Goal: Task Accomplishment & Management: Use online tool/utility

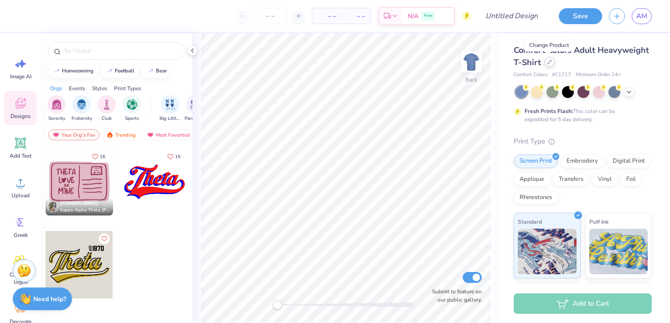
click at [549, 64] on icon at bounding box center [549, 62] width 5 height 5
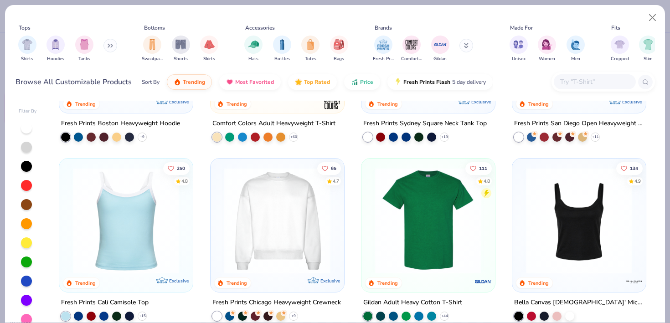
scroll to position [353, 0]
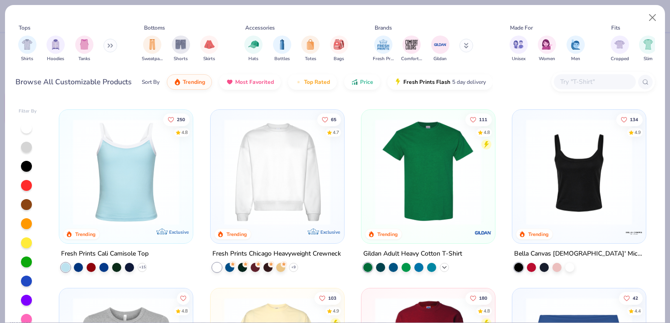
click at [444, 266] on polyline at bounding box center [444, 267] width 4 height 2
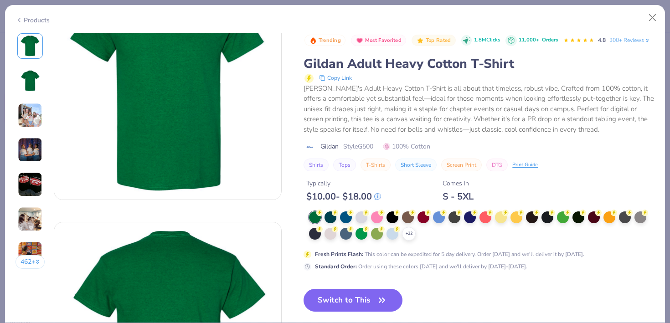
scroll to position [76, 0]
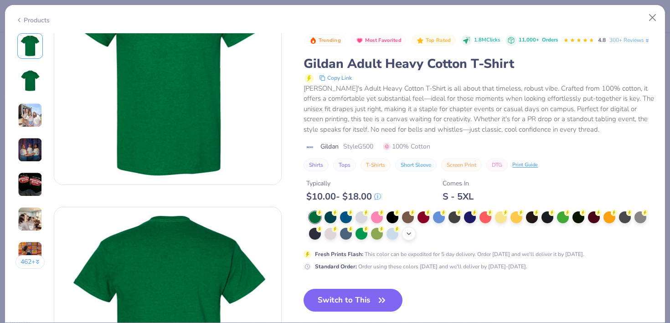
click at [410, 232] on icon at bounding box center [408, 233] width 7 height 7
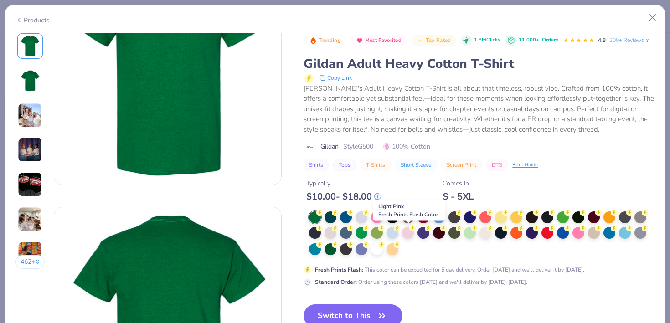
scroll to position [80, 0]
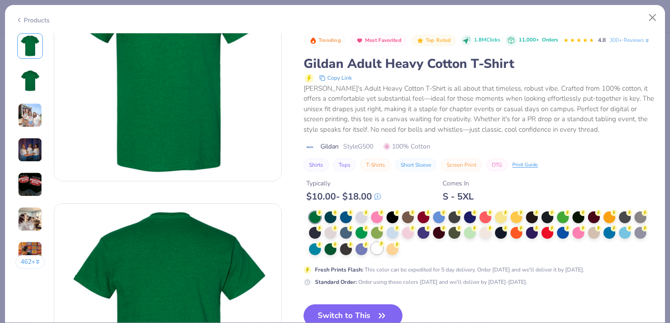
click at [381, 247] on icon at bounding box center [381, 244] width 6 height 6
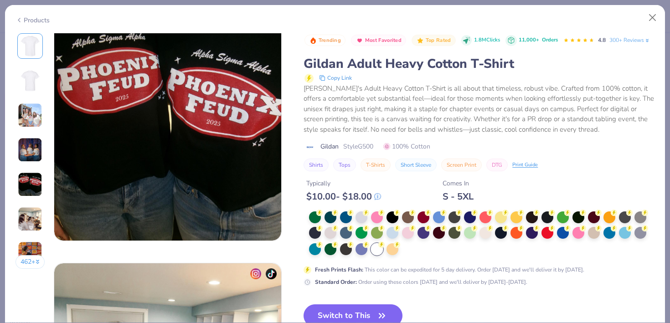
scroll to position [1036, 0]
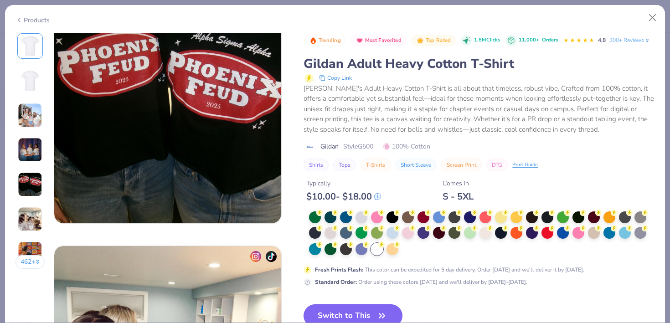
click at [356, 312] on button "Switch to This" at bounding box center [352, 315] width 99 height 23
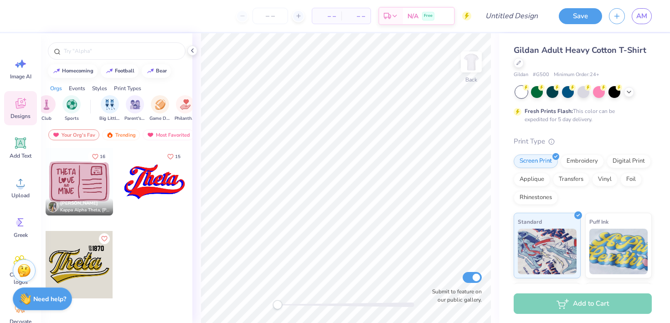
scroll to position [0, 61]
click at [161, 107] on img "filter for Game Day" at bounding box center [159, 103] width 10 height 10
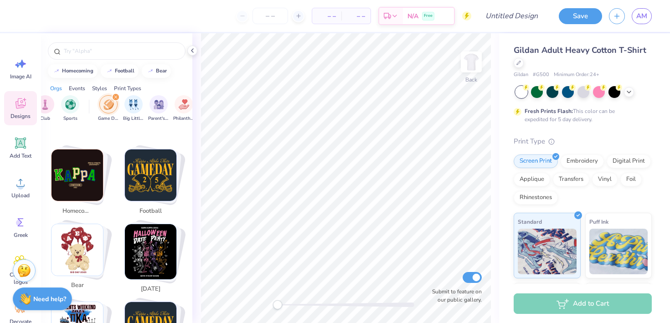
scroll to position [150, 0]
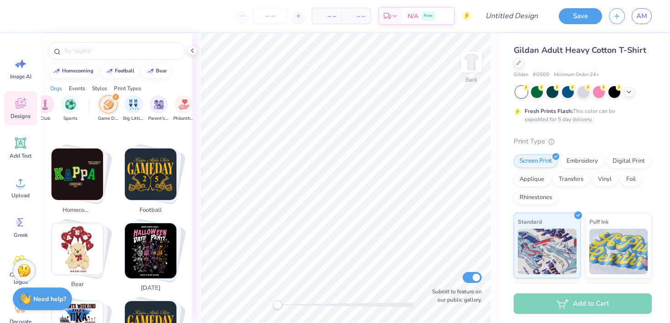
click at [153, 166] on img "Stack Card Button football" at bounding box center [150, 173] width 51 height 51
click at [152, 206] on span "football" at bounding box center [151, 210] width 30 height 9
click at [107, 51] on input "football" at bounding box center [118, 50] width 111 height 9
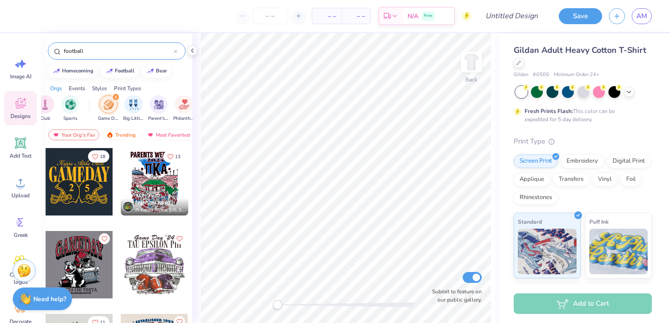
click at [107, 51] on input "football" at bounding box center [118, 50] width 111 height 9
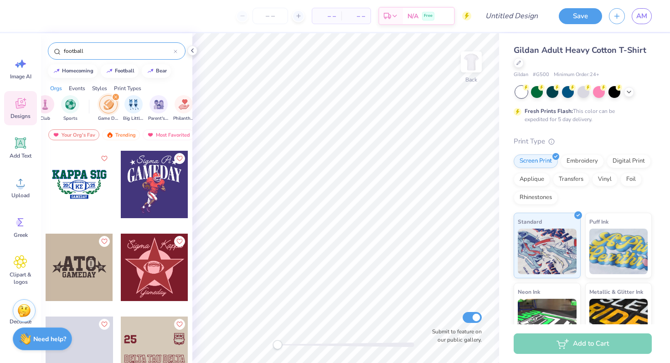
scroll to position [3147, 0]
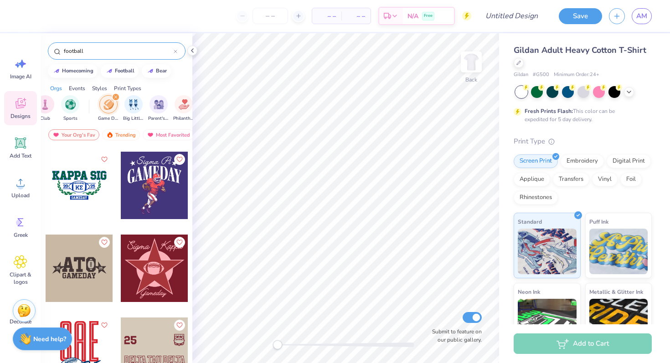
click at [94, 61] on div "football" at bounding box center [116, 48] width 151 height 31
click at [90, 47] on input "football" at bounding box center [118, 50] width 111 height 9
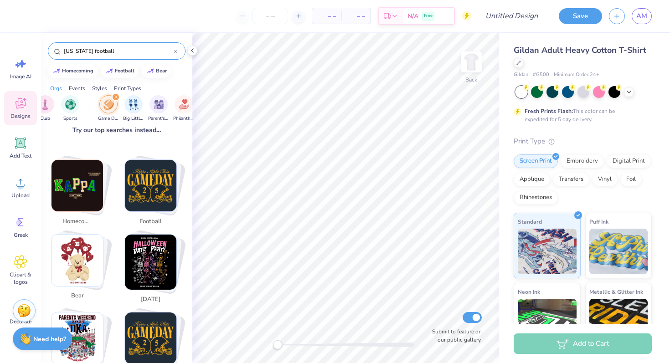
scroll to position [141, 0]
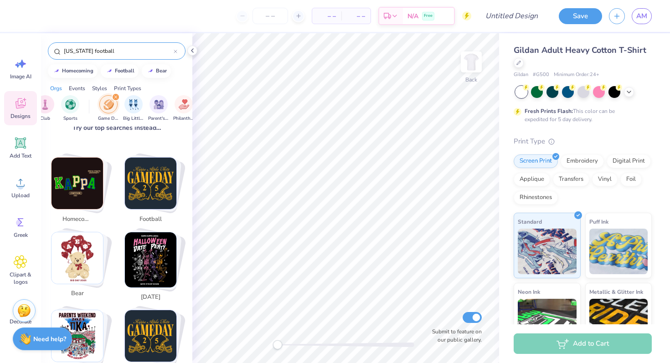
click at [112, 94] on div "Sorority Fraternity Club Sports Game Day Big Little Reveal Parent's Weekend Phi…" at bounding box center [116, 109] width 151 height 34
click at [111, 104] on img "filter for Game Day" at bounding box center [108, 104] width 10 height 10
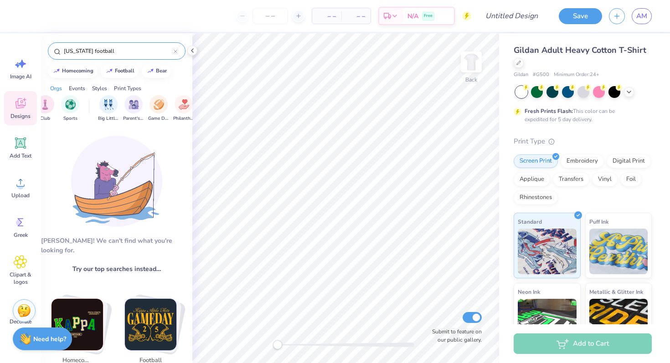
click at [111, 53] on input "florida football" at bounding box center [118, 50] width 111 height 9
click at [122, 71] on div "football" at bounding box center [125, 69] width 20 height 5
type input "football"
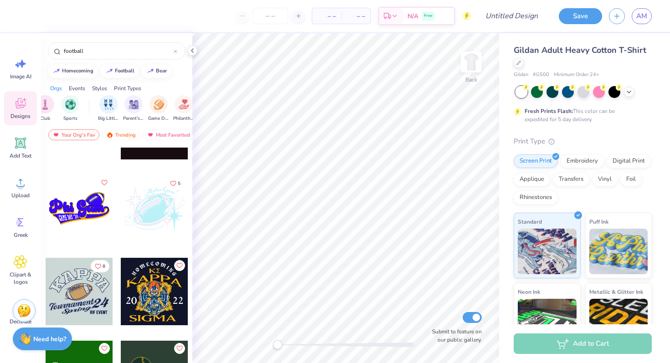
scroll to position [10750, 0]
click at [157, 105] on img "filter for Game Day" at bounding box center [159, 103] width 10 height 10
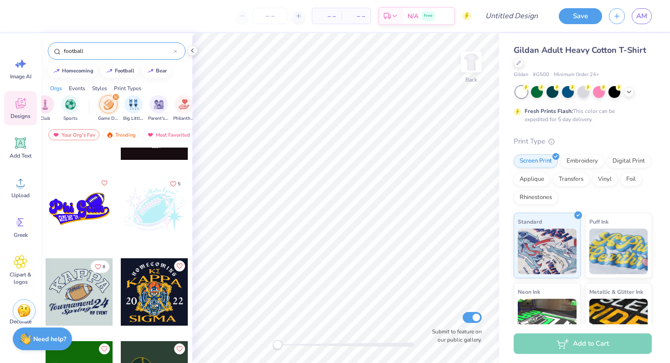
click at [177, 51] on icon at bounding box center [176, 52] width 4 height 4
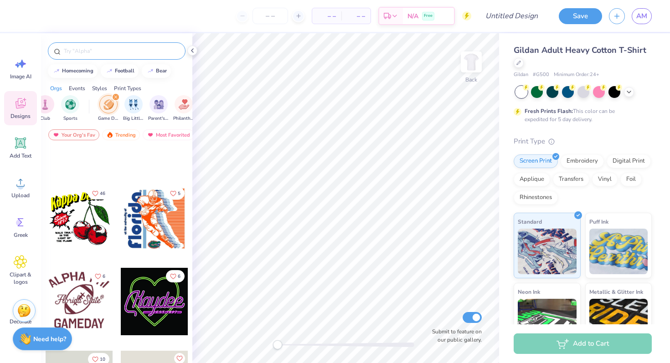
scroll to position [28210, 0]
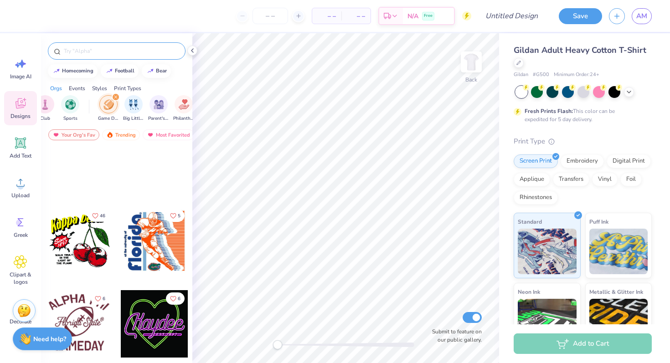
click at [155, 241] on div at bounding box center [154, 240] width 67 height 67
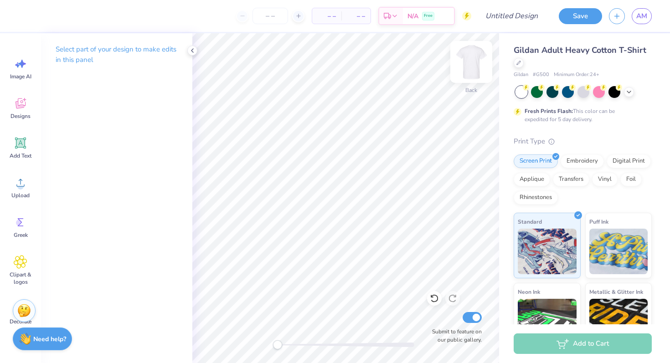
click at [475, 61] on img at bounding box center [471, 62] width 36 height 36
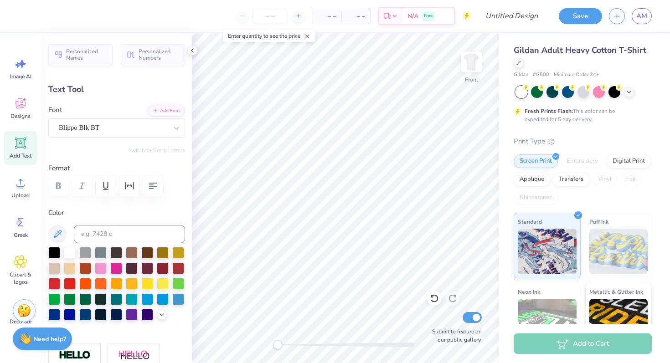
type textarea "L"
type textarea "l"
type textarea "Los angeles"
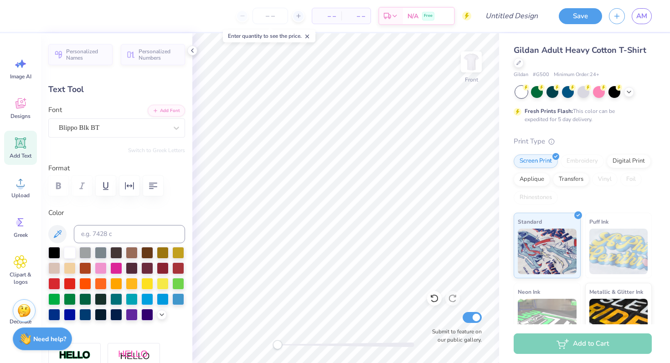
type input "0.52"
type input "4.36"
type input "8.15"
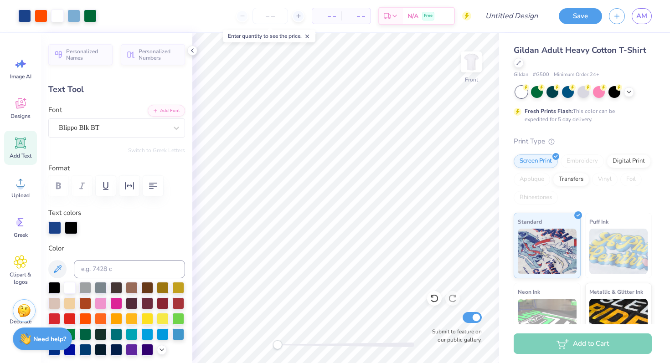
type input "0.0"
type input "0.38"
type input "4.99"
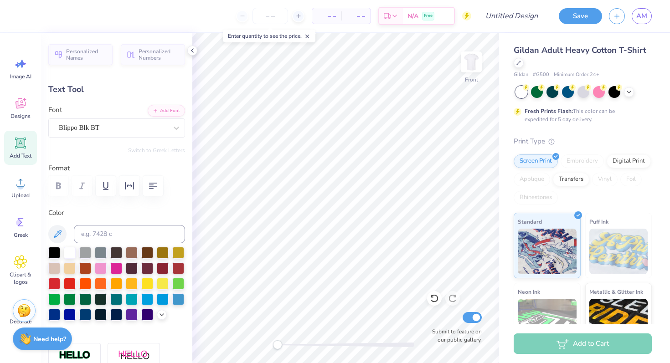
type input "0.0"
type input "2.95"
type input "15.64"
type input "2.29"
type input "-90.0"
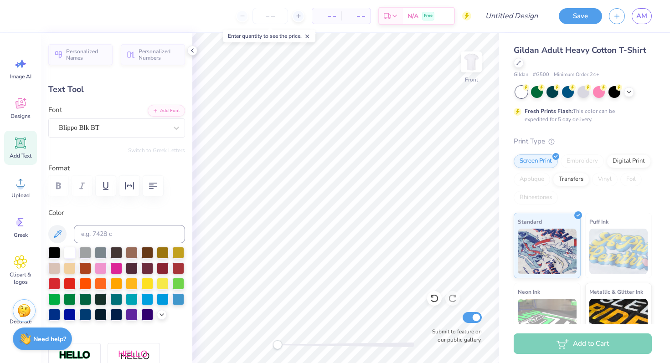
type input "2.09"
type input "11.11"
type input "2.31"
type input "1.70"
type input "7.21"
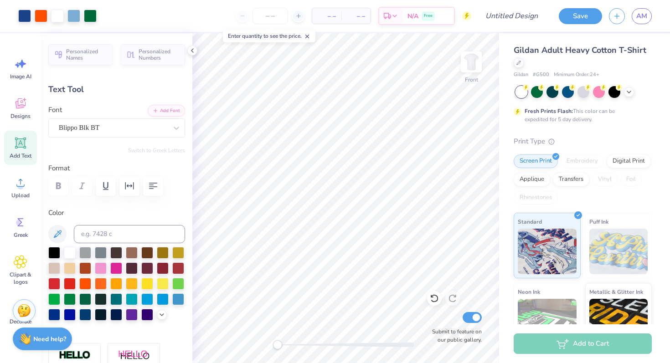
type input "0.0"
type input "2.09"
type input "11.11"
type input "2.29"
type input "0.0"
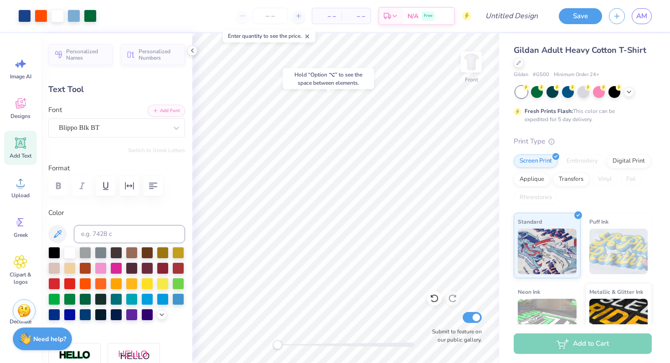
type input "4.35"
type input "-90.0"
type textarea "L"
type textarea "g"
type input "0.0"
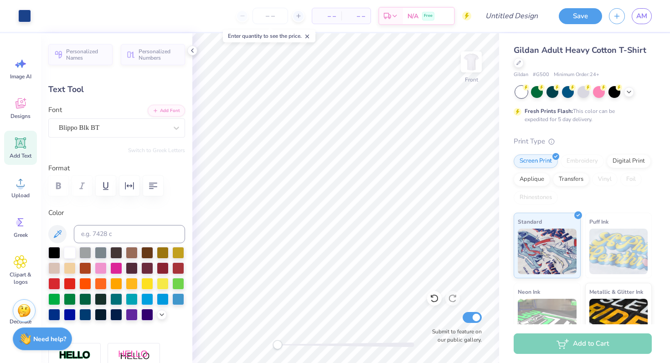
type input "1.68"
type input "1.16"
type input "18.07"
type input "0.0"
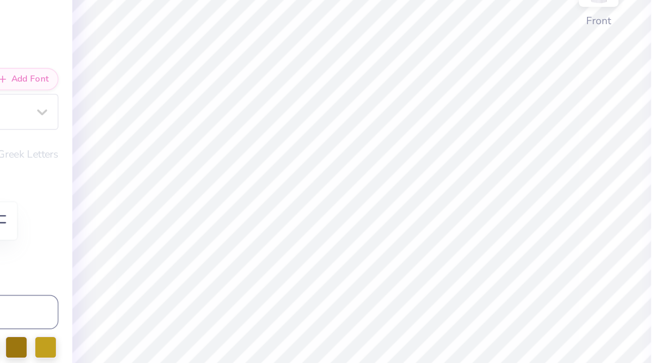
type input "8.29"
type input "0.0"
type input "1.33"
type input "0.51"
type input "4.75"
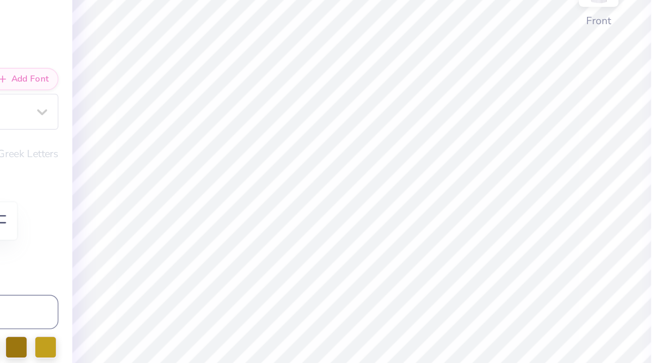
scroll to position [0, 0]
type textarea "THETA"
type input "1.85"
type input "0.49"
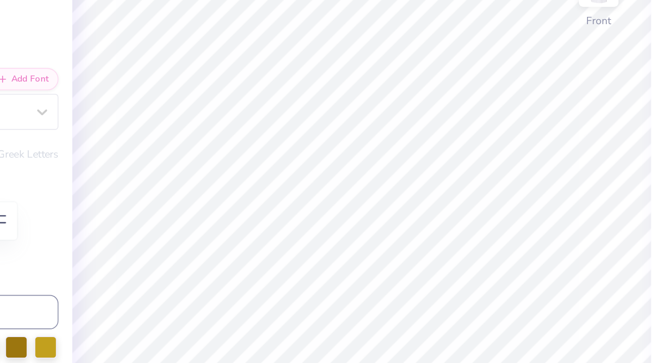
type input "4.82"
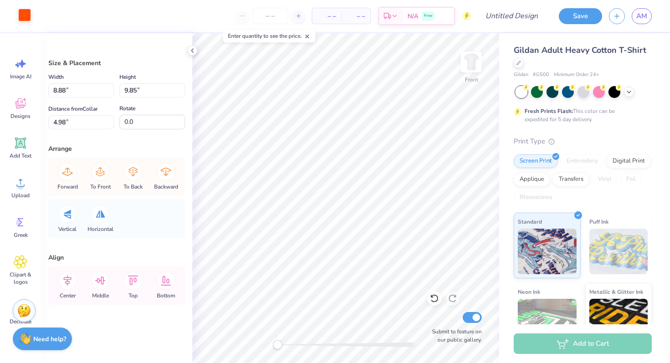
click at [26, 10] on div at bounding box center [24, 15] width 13 height 13
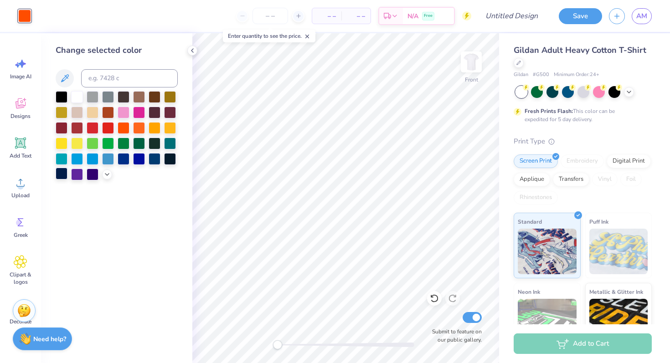
click at [63, 174] on div at bounding box center [62, 174] width 12 height 12
click at [94, 174] on div at bounding box center [93, 174] width 12 height 12
click at [168, 158] on div at bounding box center [170, 158] width 12 height 12
click at [156, 159] on div at bounding box center [154, 158] width 12 height 12
click at [139, 159] on div at bounding box center [139, 158] width 12 height 12
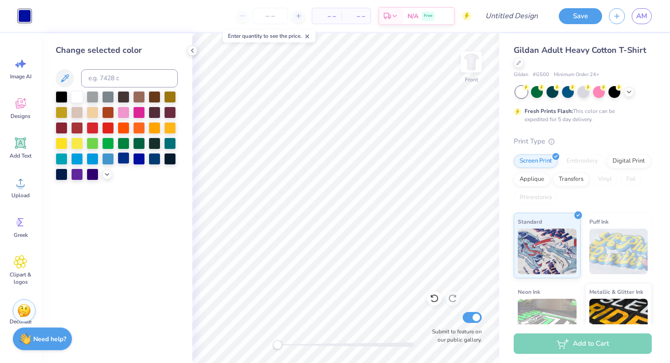
click at [124, 158] on div at bounding box center [124, 158] width 12 height 12
click at [108, 173] on polyline at bounding box center [107, 174] width 4 height 2
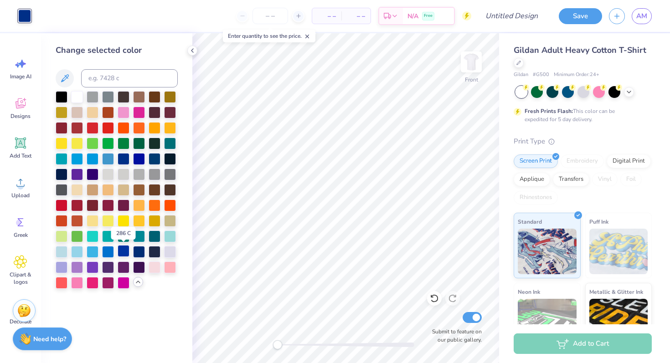
click at [126, 251] on div at bounding box center [124, 251] width 12 height 12
click at [140, 250] on div at bounding box center [139, 251] width 12 height 12
click at [110, 252] on div at bounding box center [108, 251] width 12 height 12
click at [153, 250] on div at bounding box center [154, 251] width 12 height 12
click at [135, 252] on div at bounding box center [139, 251] width 12 height 12
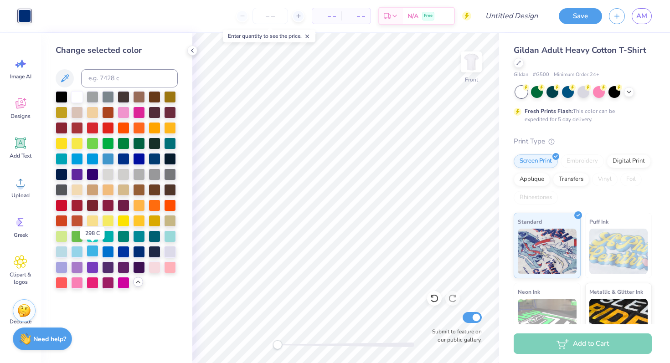
click at [92, 251] on div at bounding box center [93, 251] width 12 height 12
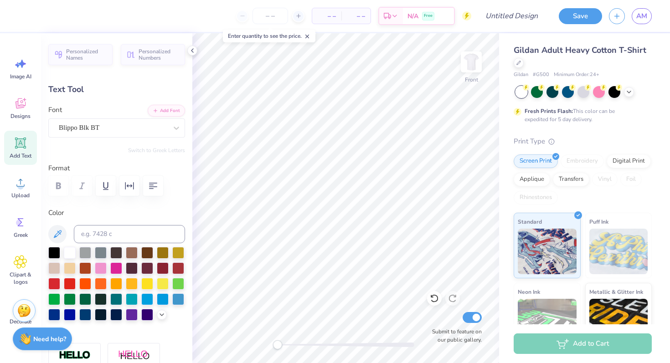
type input "1.68"
type input "1.16"
type input "8.30"
type input "0.0"
type input "1.85"
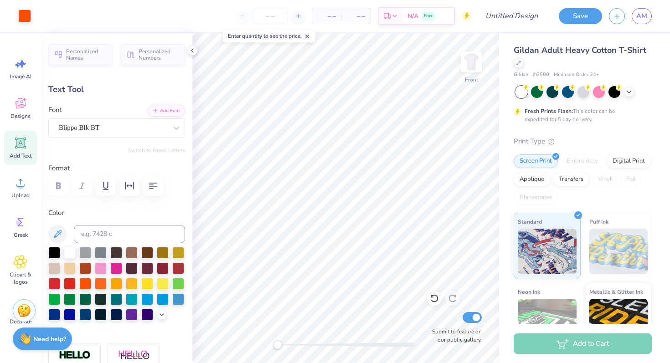
type input "0.49"
type input "4.73"
click at [162, 300] on div at bounding box center [163, 298] width 12 height 12
click at [150, 313] on div at bounding box center [147, 314] width 12 height 12
type input "2.09"
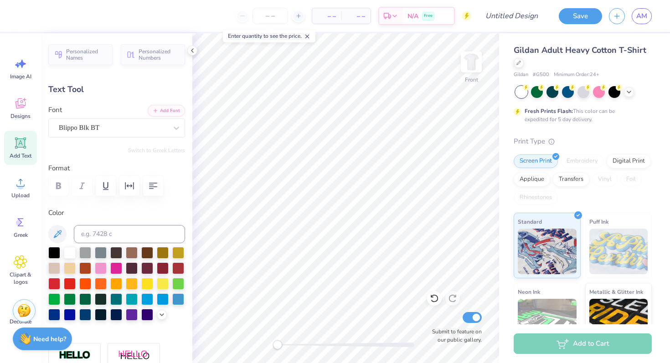
type input "11.11"
type input "4.35"
type input "0.0"
click at [41, 16] on div at bounding box center [41, 15] width 13 height 13
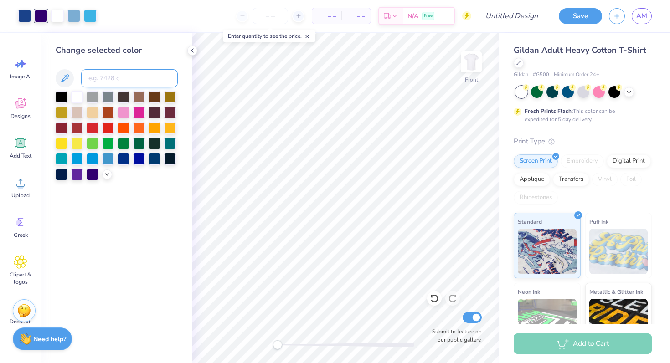
click at [106, 79] on input at bounding box center [129, 78] width 97 height 18
click at [106, 176] on icon at bounding box center [106, 173] width 7 height 7
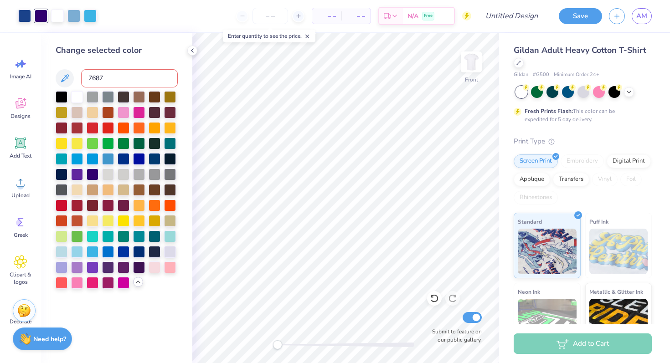
click at [113, 77] on input "7687" at bounding box center [129, 78] width 97 height 18
type input "7687"
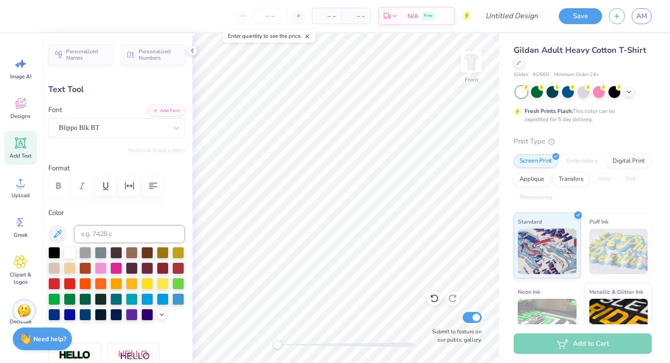
type textarea "Parents"
type input "2.23"
type input "0.50"
type input "13.45"
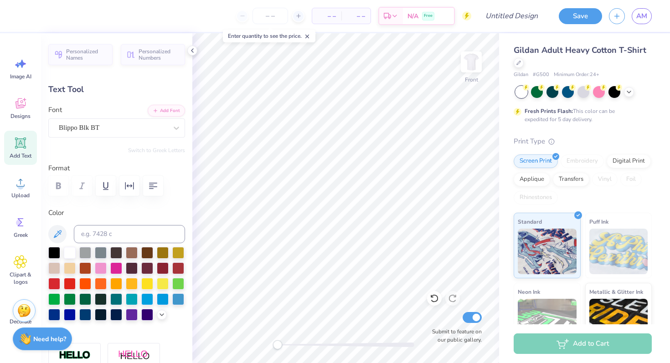
type textarea "W"
type textarea "weekend"
type input "2.76"
type input "0.49"
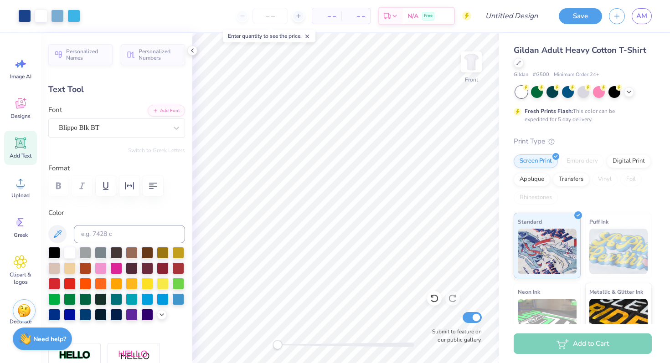
type input "14.00"
type input "2.23"
type input "0.50"
type input "13.49"
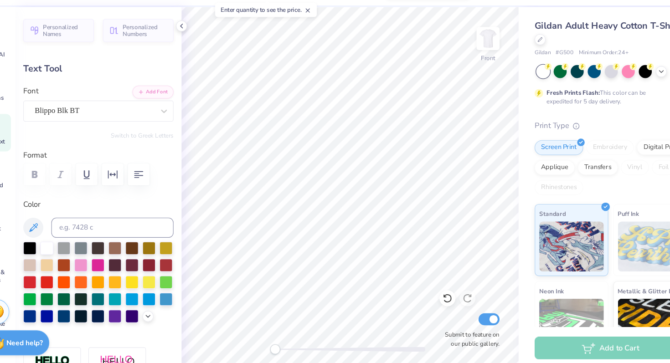
type input "1.85"
type input "0.49"
type input "4.73"
type textarea "T"
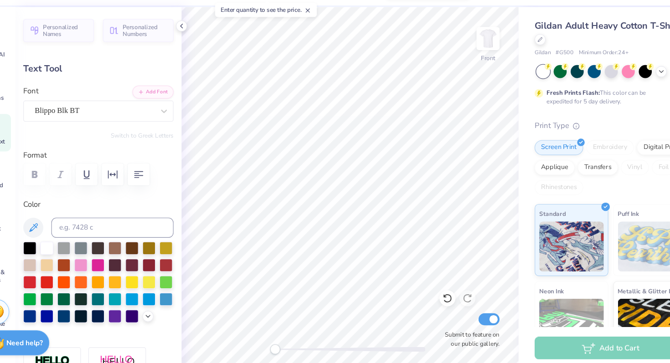
type textarea "2025"
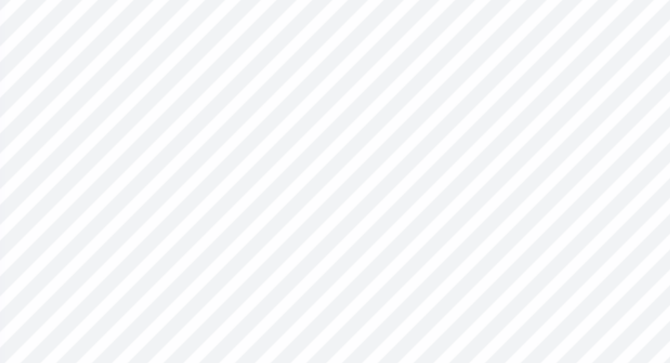
type input "1.46"
type input "0.50"
type input "13.25"
type input "0.88"
type input "0.30"
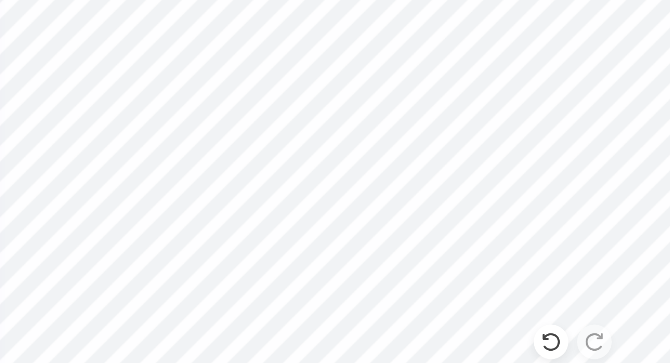
type input "13.27"
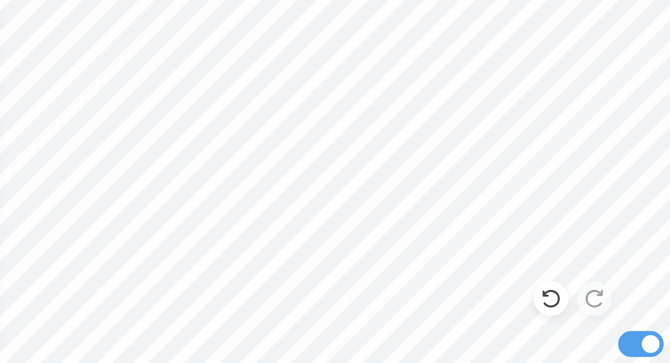
type input "0.0"
type input "0.30"
type input "0.88"
type input "16.86"
type input "-90.2"
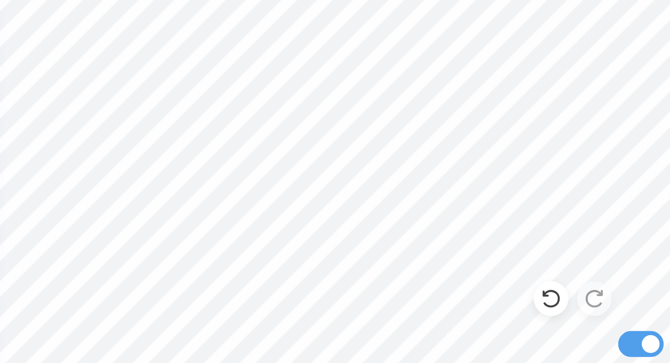
type input "0.47"
type input "1.37"
type input "16.37"
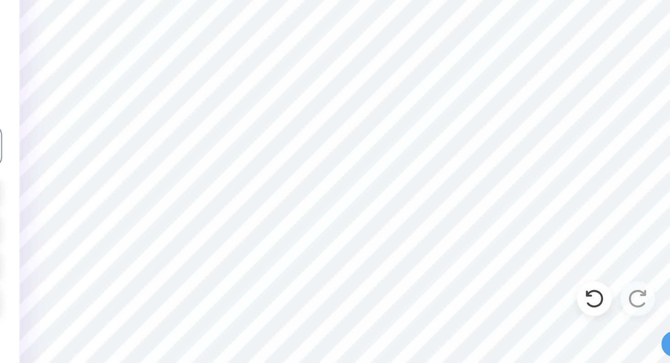
type input "0.0"
type input "13.56"
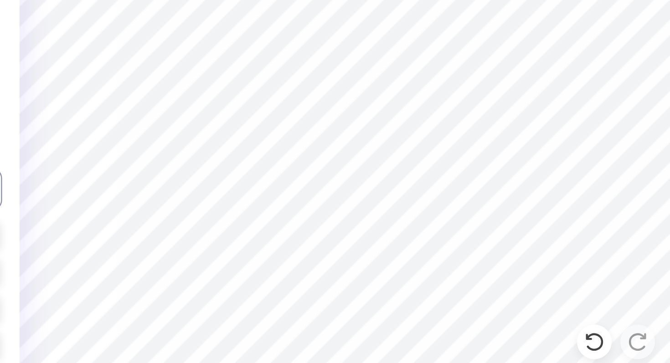
type input "0.0"
type input "13.46"
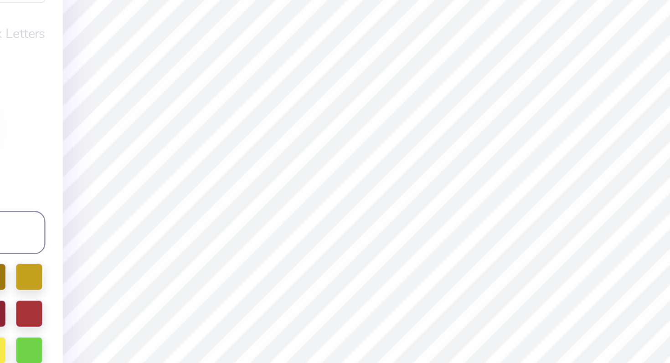
type input "0.0"
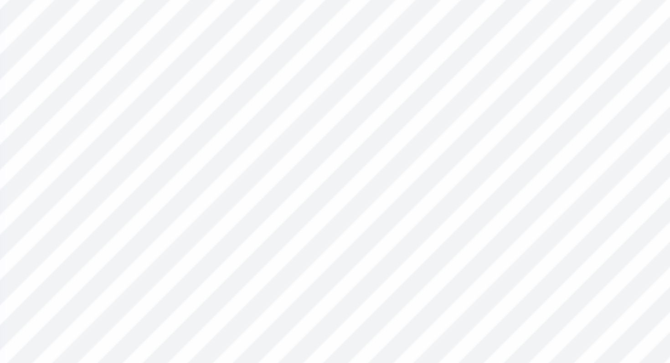
type input "13.36"
type input "0.0"
type input "2.76"
type input "0.49"
type input "14.25"
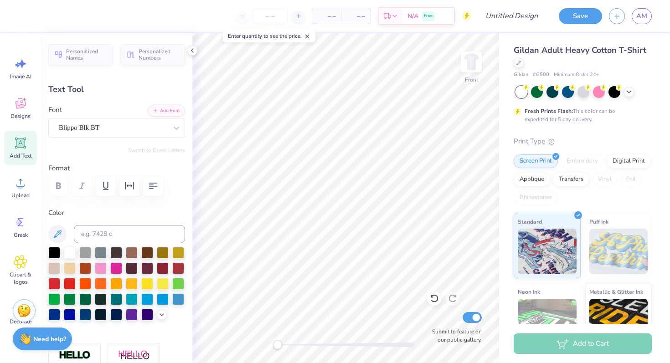
type input "0.0"
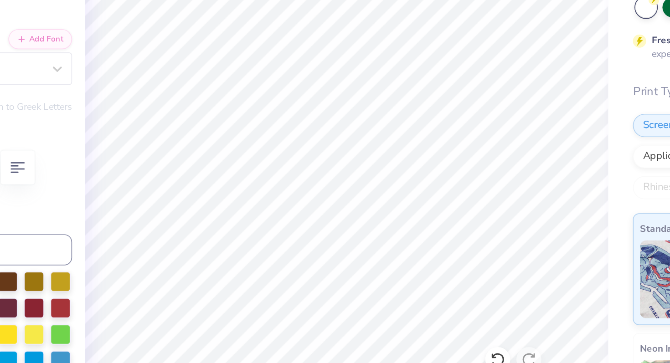
type input "2.23"
type input "0.50"
type input "13.75"
type input "2.45"
type input "0.55"
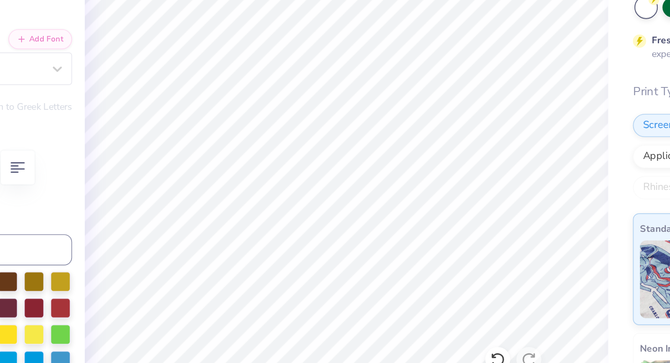
type input "13.70"
type input "2.76"
type input "0.49"
type input "14.25"
type input "2.97"
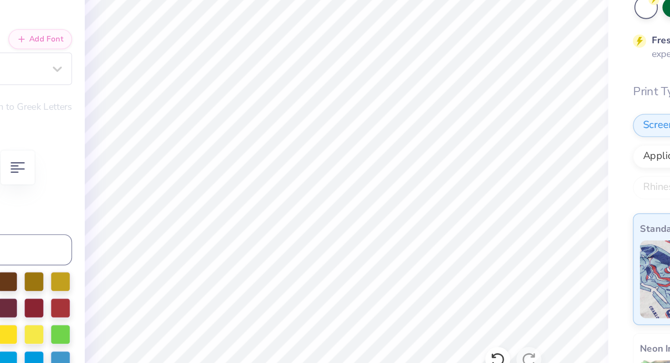
type input "0.53"
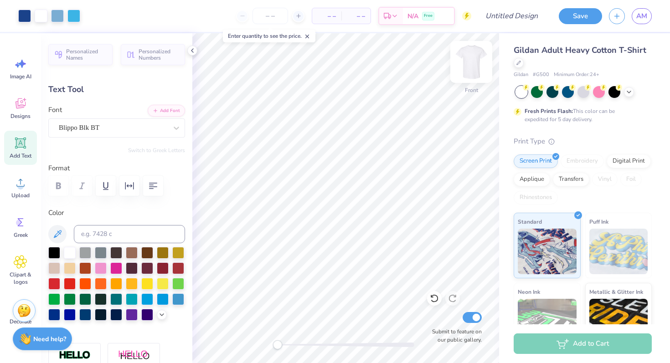
click at [474, 64] on img at bounding box center [471, 62] width 36 height 36
click at [24, 107] on icon at bounding box center [20, 104] width 9 height 7
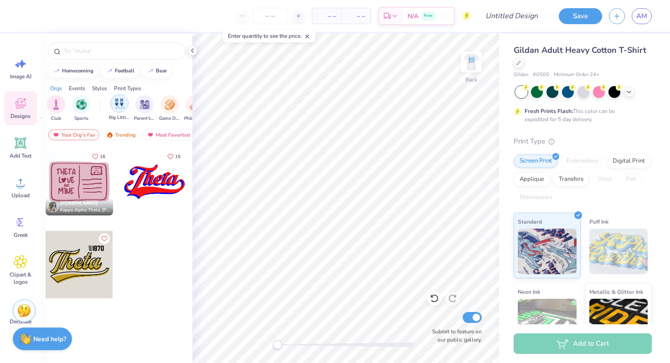
scroll to position [0, 51]
click at [169, 106] on img "filter for Game Day" at bounding box center [169, 103] width 10 height 10
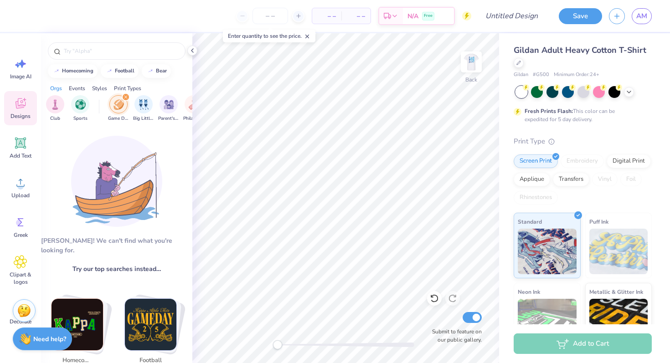
click at [124, 105] on div "filter for Game Day" at bounding box center [118, 104] width 18 height 18
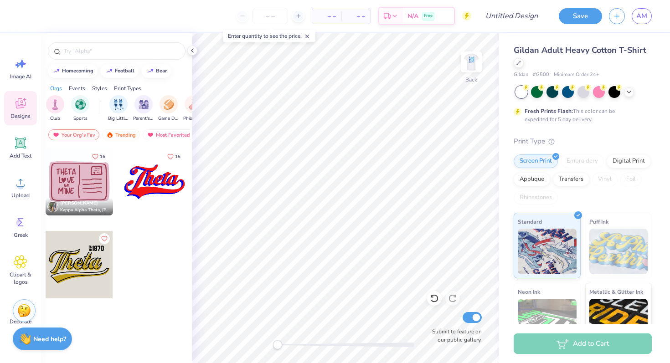
scroll to position [0, 0]
click at [83, 109] on div "filter for Fraternity" at bounding box center [81, 103] width 18 height 18
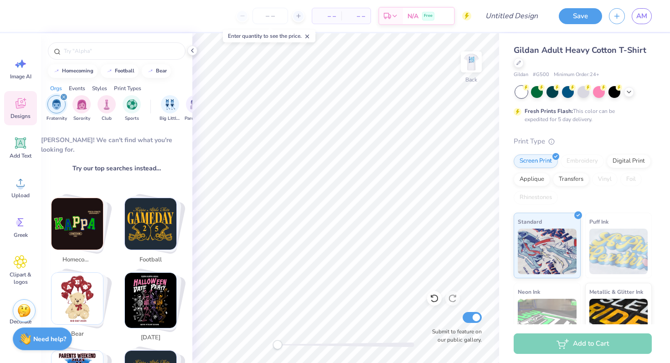
scroll to position [97, 0]
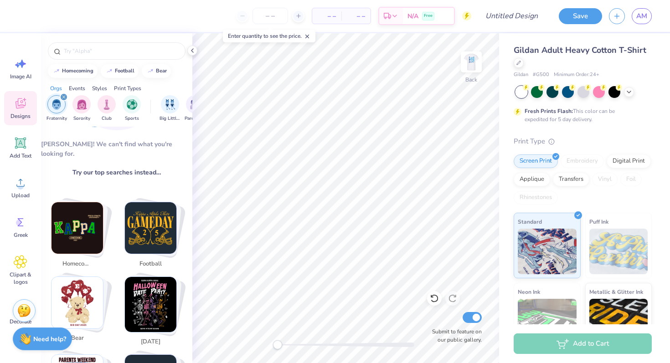
click at [60, 98] on div "filter for Fraternity" at bounding box center [64, 97] width 8 height 8
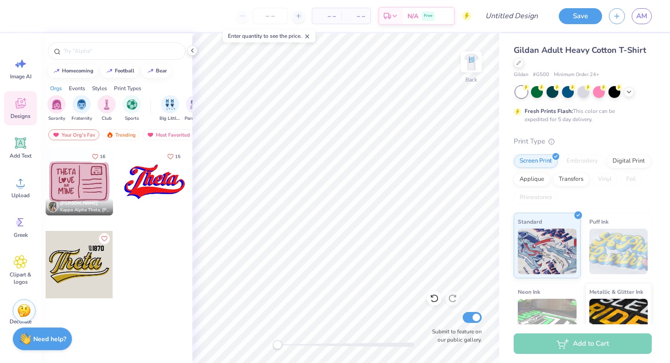
click at [79, 90] on div "Events" at bounding box center [77, 88] width 16 height 8
click at [84, 135] on div "Your Org's Fav" at bounding box center [73, 134] width 51 height 11
click at [119, 133] on div "Trending" at bounding box center [121, 134] width 38 height 11
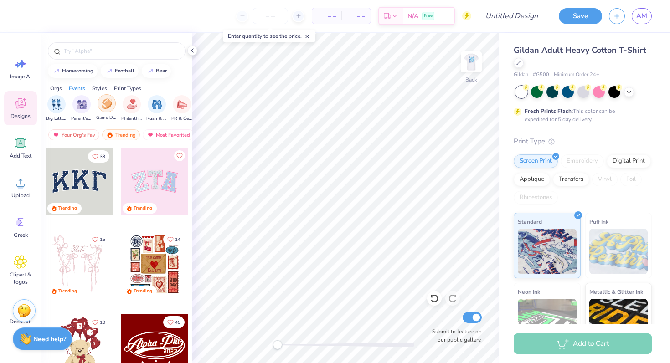
click at [109, 104] on img "filter for Game Day" at bounding box center [107, 103] width 10 height 10
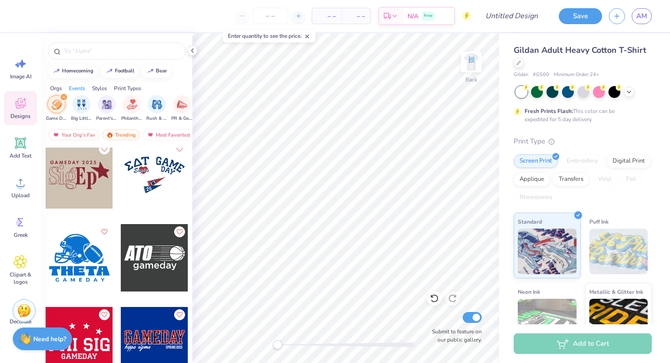
scroll to position [3767, 0]
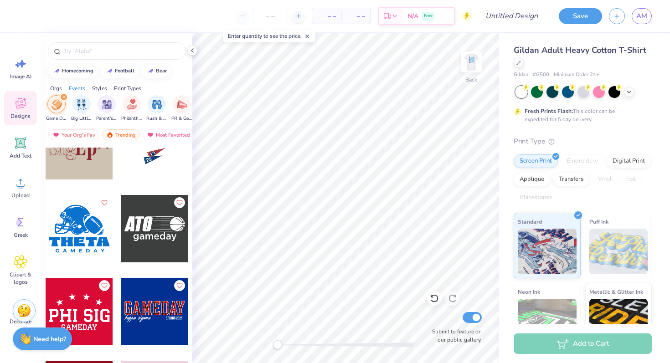
click at [85, 230] on div at bounding box center [79, 228] width 67 height 67
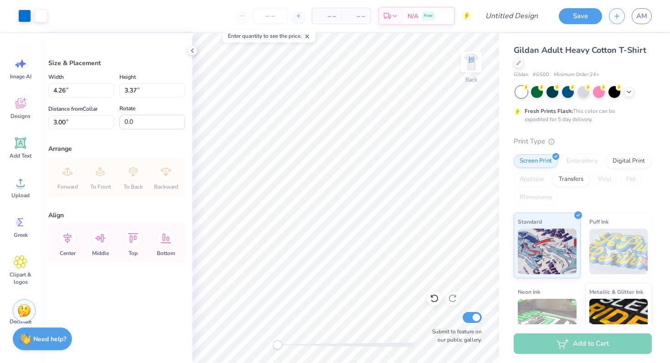
type input "3.17"
type input "2.50"
type input "3.87"
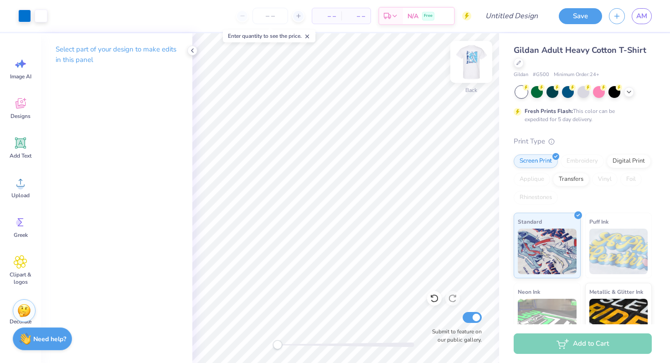
click at [474, 59] on img at bounding box center [471, 62] width 36 height 36
click at [468, 58] on img at bounding box center [471, 62] width 36 height 36
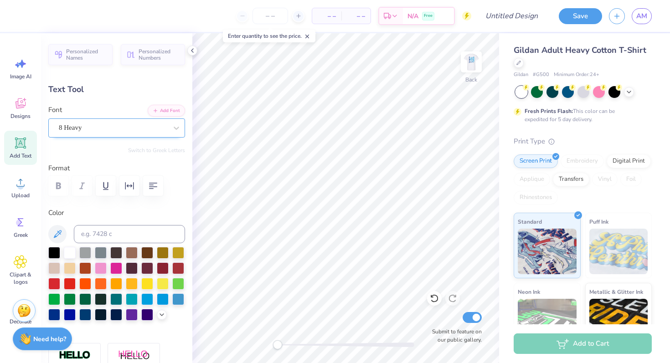
click at [129, 135] on div "8 Heavy" at bounding box center [116, 127] width 137 height 19
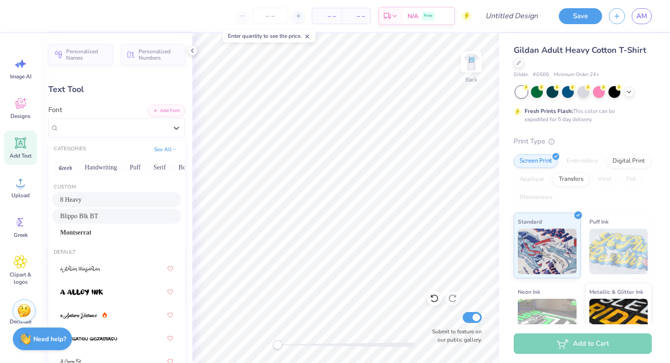
click at [102, 220] on div "Blippo Blk BT" at bounding box center [116, 216] width 113 height 10
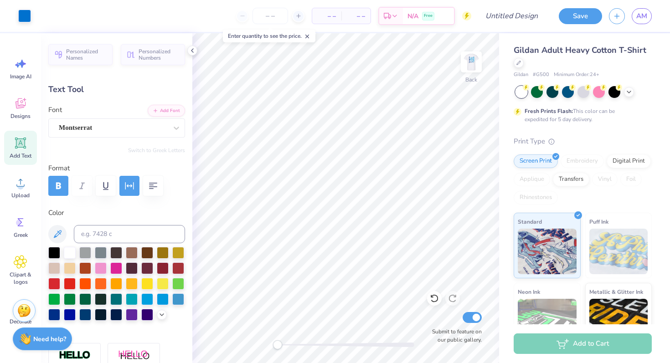
type input "2.56"
type input "0.19"
type input "5.81"
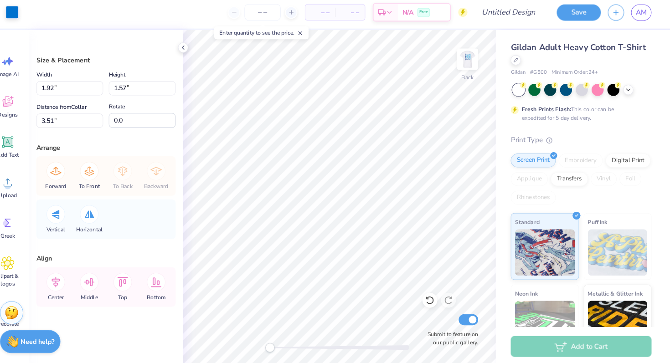
scroll to position [0, 0]
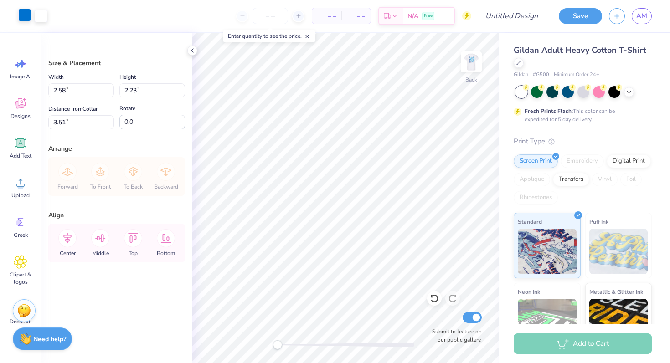
click at [24, 16] on div at bounding box center [24, 15] width 13 height 13
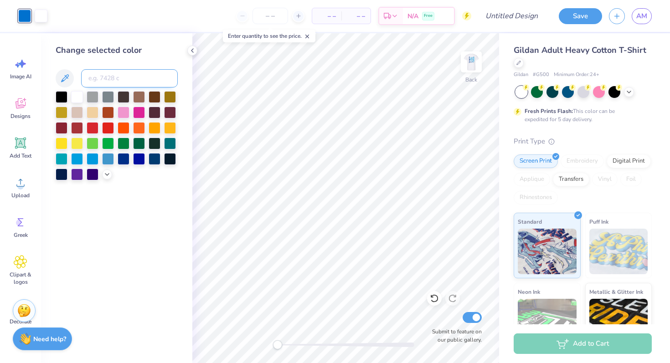
click at [119, 80] on input at bounding box center [129, 78] width 97 height 18
type input "7867 C"
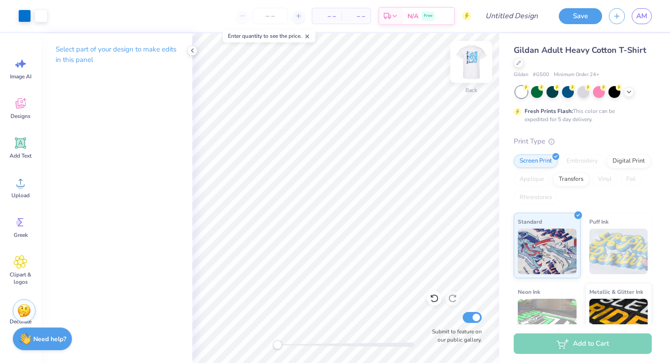
click at [476, 63] on img at bounding box center [471, 62] width 36 height 36
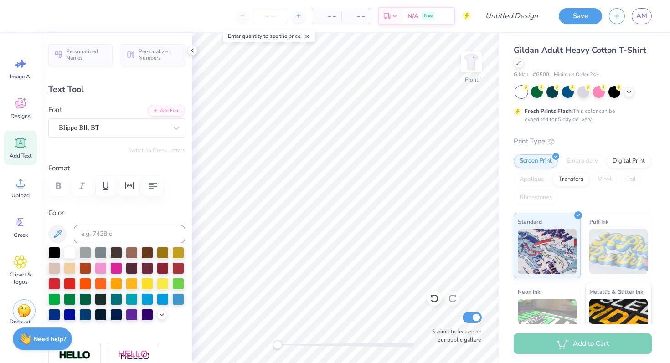
type input "2.09"
type input "11.11"
type input "4.35"
type input "0.0"
click at [471, 61] on img at bounding box center [471, 62] width 36 height 36
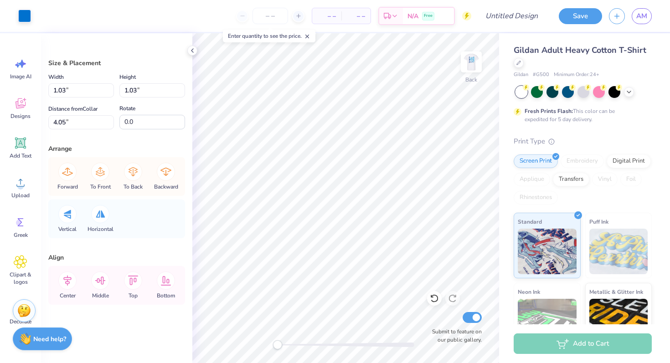
type input "1.92"
type input "1.57"
type input "3.51"
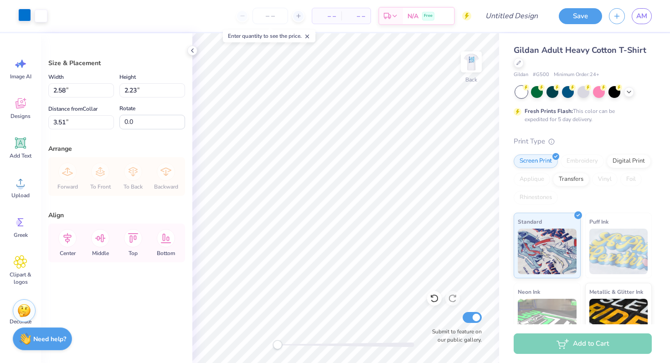
click at [27, 15] on div at bounding box center [24, 15] width 13 height 13
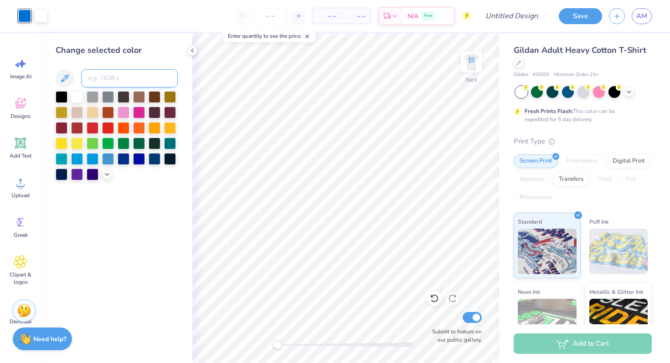
click at [100, 80] on input at bounding box center [129, 78] width 97 height 18
type input "&"
type input "7687"
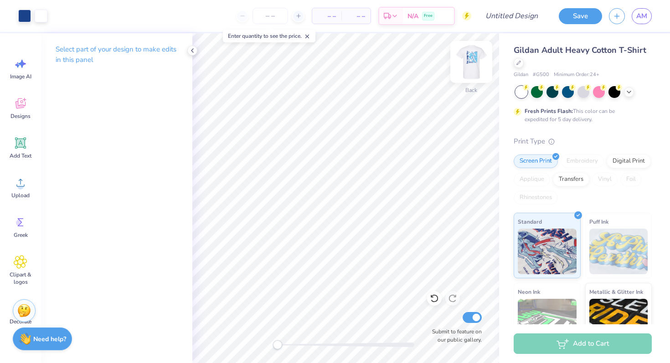
click at [474, 68] on img at bounding box center [471, 62] width 36 height 36
click at [473, 67] on img at bounding box center [471, 62] width 36 height 36
click at [474, 73] on img at bounding box center [471, 62] width 36 height 36
click at [271, 18] on input "number" at bounding box center [270, 16] width 36 height 16
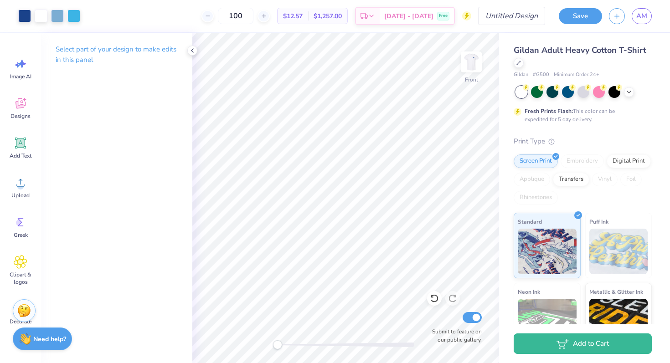
type input "100"
click at [522, 16] on input "Design Title" at bounding box center [522, 16] width 45 height 18
type input "parents wkd 2"
click at [580, 18] on button "Save" at bounding box center [579, 15] width 43 height 16
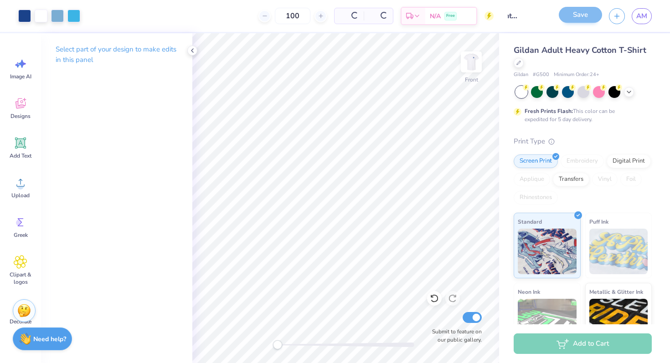
scroll to position [0, 0]
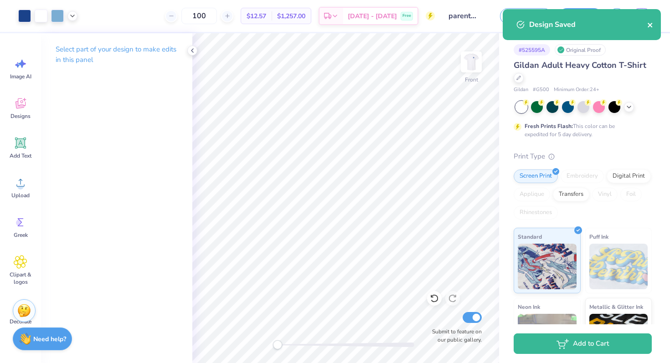
click at [650, 26] on icon "close" at bounding box center [650, 24] width 6 height 7
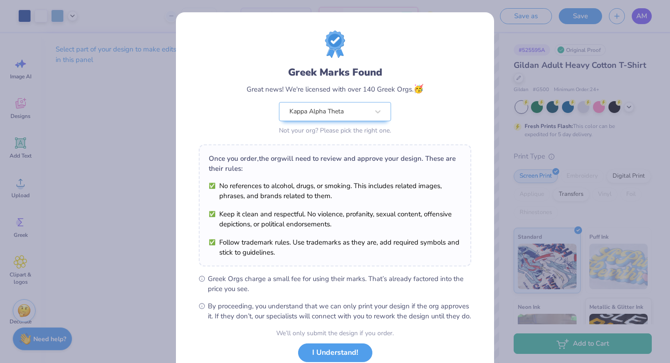
click at [643, 15] on div "Greek Marks Found Great news! We're licensed with over 140 Greek Orgs. 🥳 Kappa …" at bounding box center [335, 181] width 670 height 363
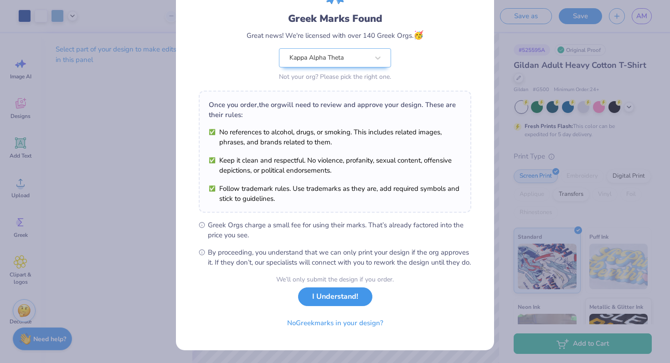
click at [346, 303] on button "I Understand!" at bounding box center [335, 296] width 74 height 19
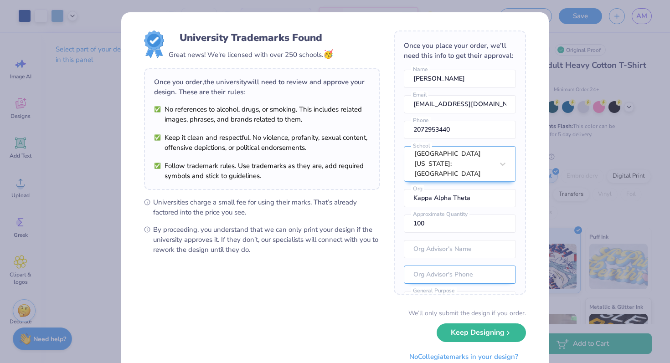
scroll to position [40, 0]
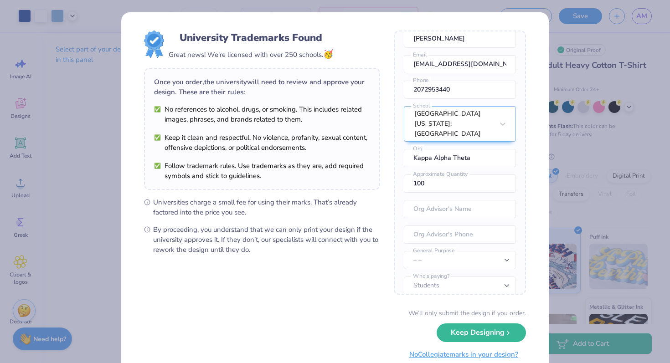
click at [473, 322] on button "No Collegiate marks in your design?" at bounding box center [463, 354] width 124 height 19
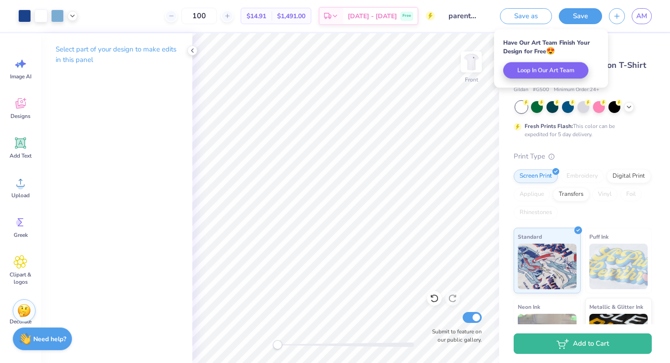
click at [643, 45] on div "# 525595A Original Proof" at bounding box center [582, 49] width 138 height 11
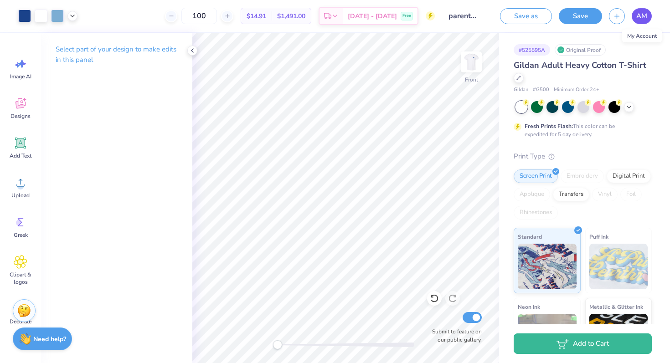
click at [644, 14] on span "AM" at bounding box center [641, 16] width 11 height 10
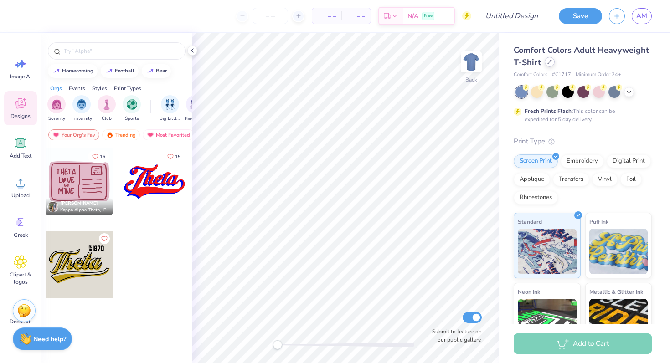
click at [551, 65] on div at bounding box center [549, 62] width 10 height 10
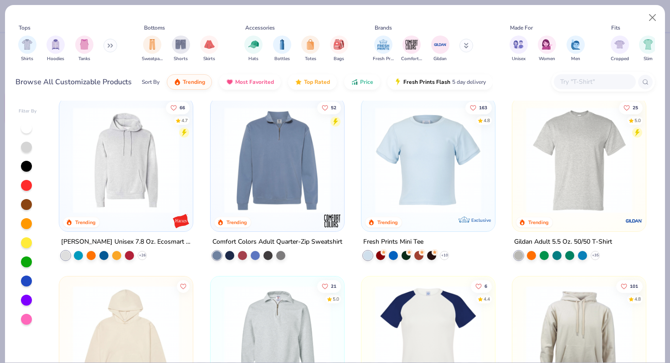
scroll to position [1428, 0]
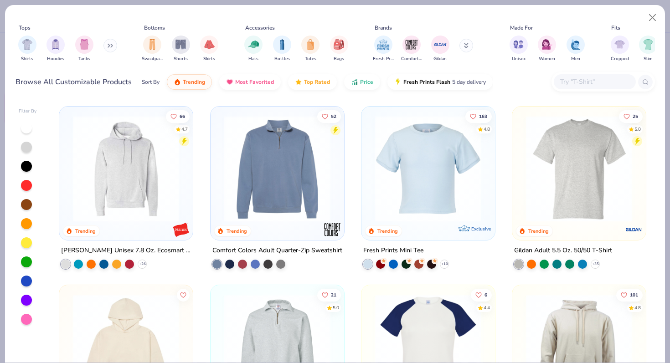
click at [585, 191] on img at bounding box center [578, 169] width 115 height 106
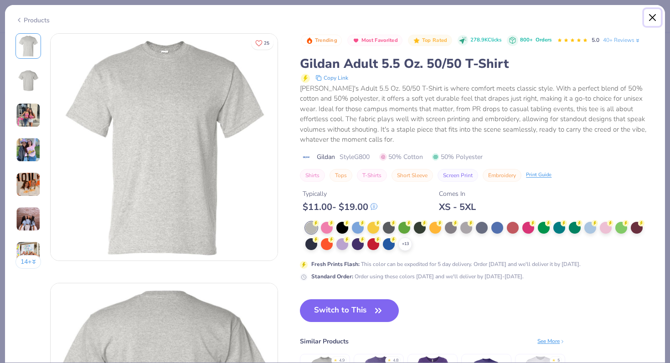
click at [650, 16] on button "Close" at bounding box center [652, 17] width 17 height 17
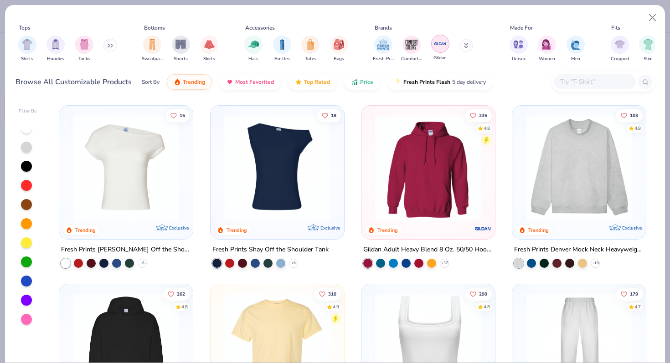
click at [441, 46] on img "filter for Gildan" at bounding box center [440, 44] width 14 height 14
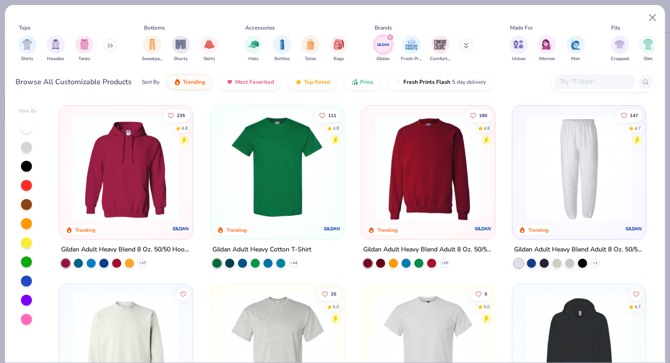
click at [291, 195] on img at bounding box center [277, 168] width 115 height 106
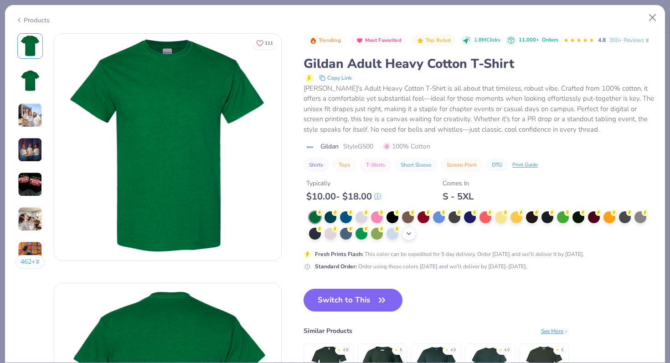
click at [410, 240] on div "+ 22" at bounding box center [409, 234] width 14 height 14
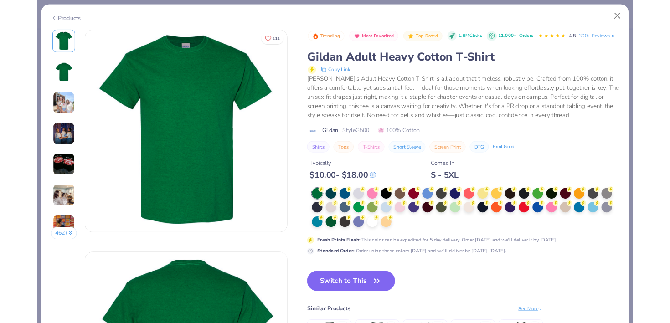
scroll to position [12, 0]
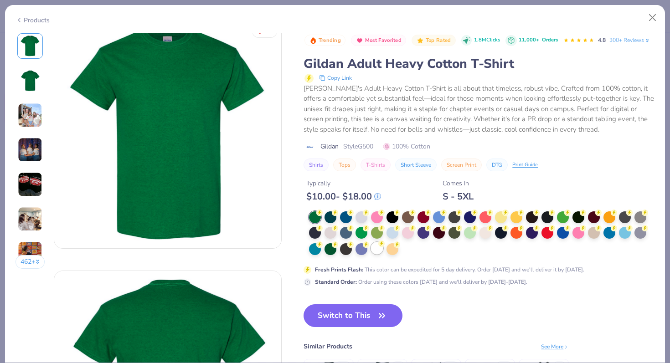
click at [379, 248] on div at bounding box center [377, 248] width 12 height 12
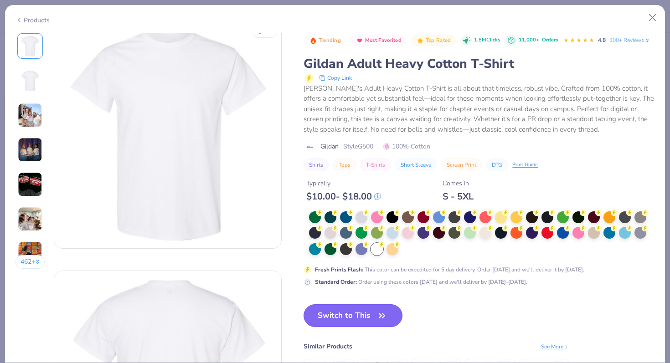
click at [359, 319] on button "Switch to This" at bounding box center [352, 315] width 99 height 23
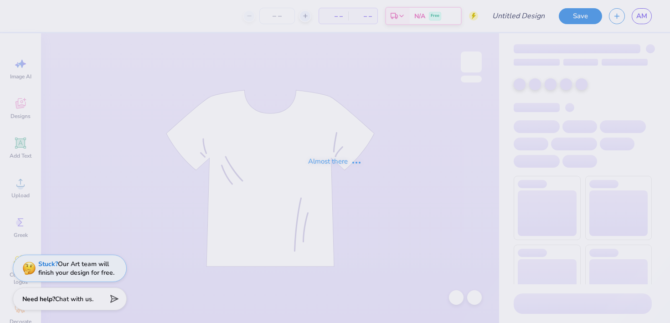
type input "parents wkd 2"
type input "100"
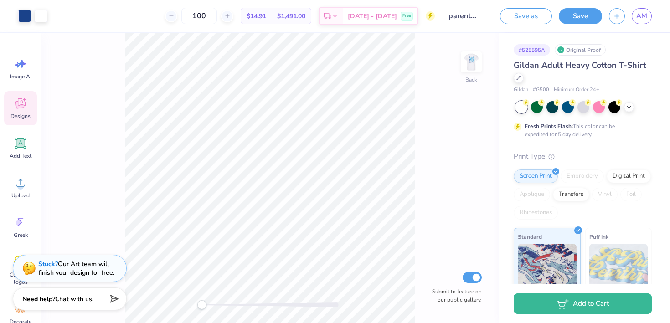
scroll to position [76, 0]
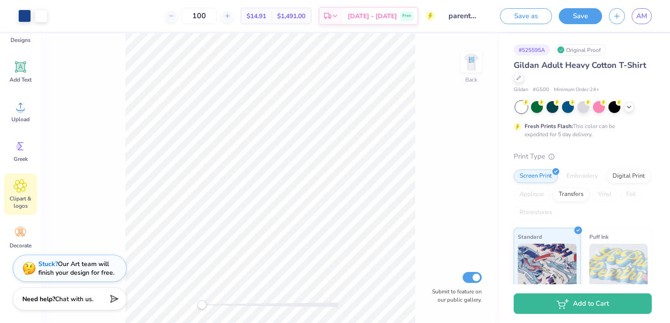
click at [20, 189] on icon at bounding box center [20, 186] width 13 height 14
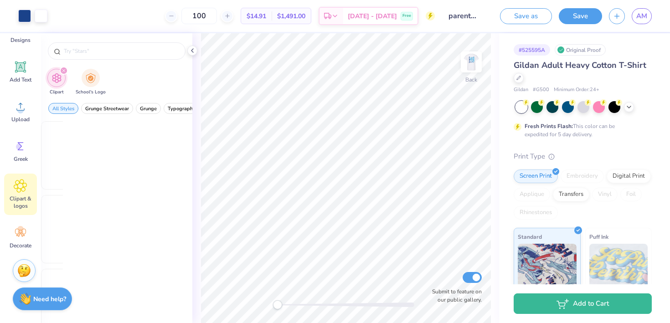
scroll to position [0, 0]
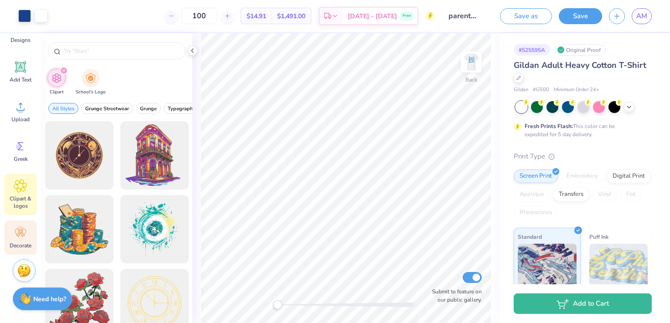
click at [20, 242] on span "Decorate" at bounding box center [21, 245] width 22 height 7
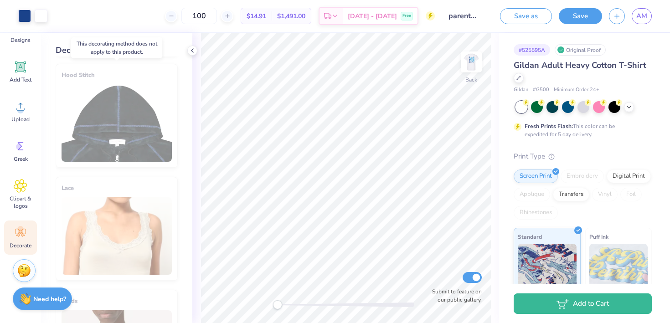
scroll to position [532, 0]
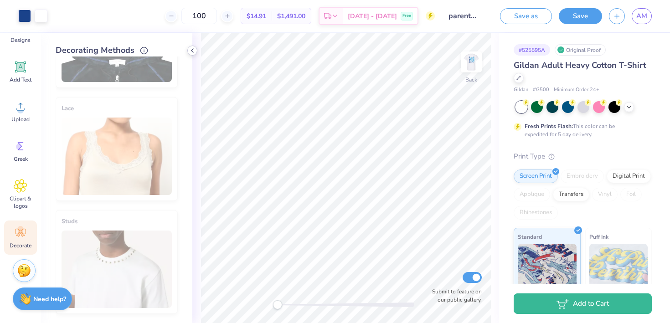
click at [191, 49] on icon at bounding box center [192, 50] width 7 height 7
